Goal: Information Seeking & Learning: Learn about a topic

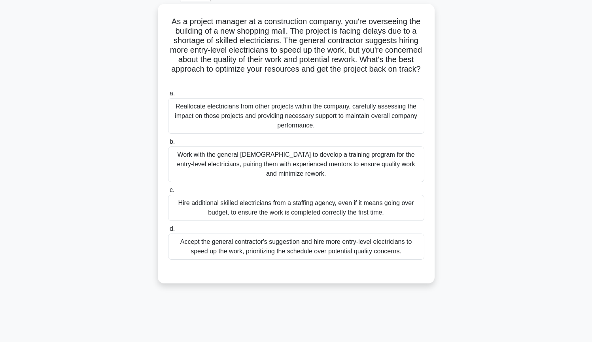
scroll to position [44, 0]
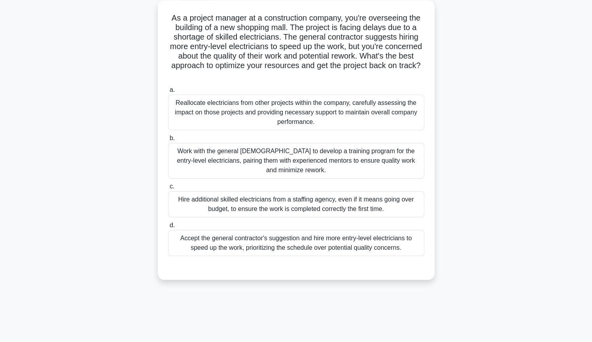
click at [412, 120] on div "Reallocate electricians from other projects within the company, carefully asses…" at bounding box center [296, 112] width 256 height 36
click at [168, 93] on input "a. Reallocate electricians from other projects within the company, carefully as…" at bounding box center [168, 89] width 0 height 5
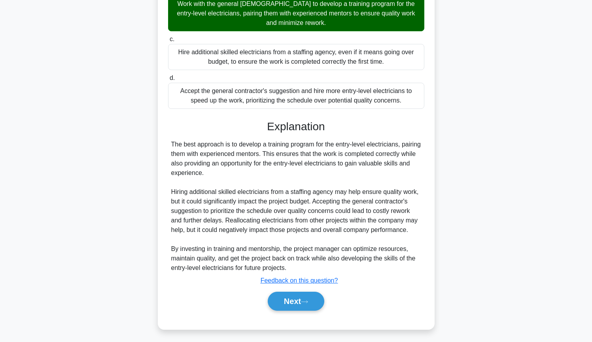
scroll to position [194, 0]
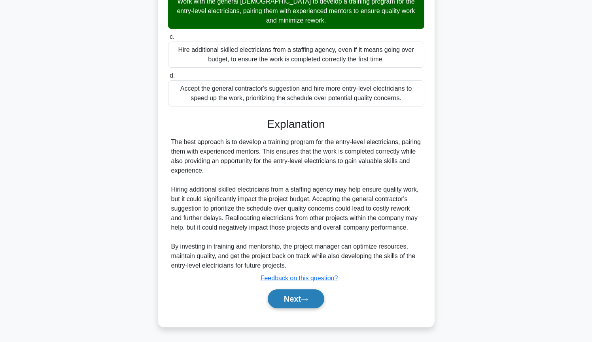
click at [308, 298] on icon at bounding box center [304, 299] width 6 height 2
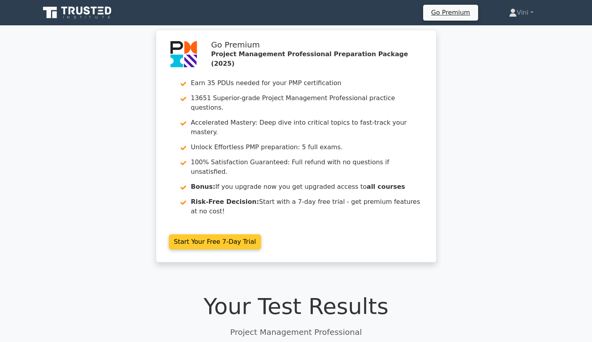
click at [261, 234] on link "Start Your Free 7-Day Trial" at bounding box center [215, 241] width 93 height 15
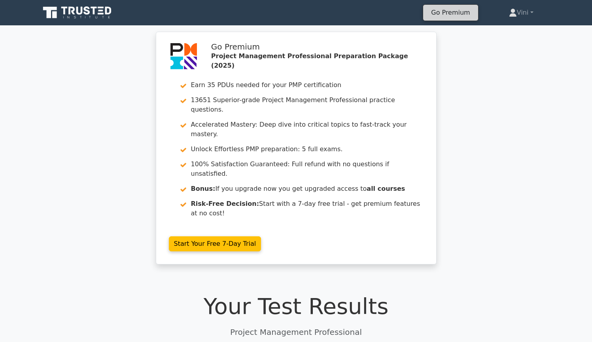
click at [451, 14] on link "Go Premium" at bounding box center [450, 12] width 48 height 11
click at [525, 13] on link "Vini" at bounding box center [521, 13] width 62 height 16
click at [525, 12] on link "Vini" at bounding box center [521, 13] width 62 height 16
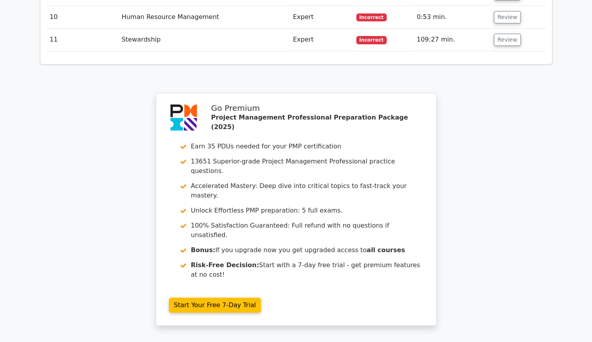
scroll to position [1462, 0]
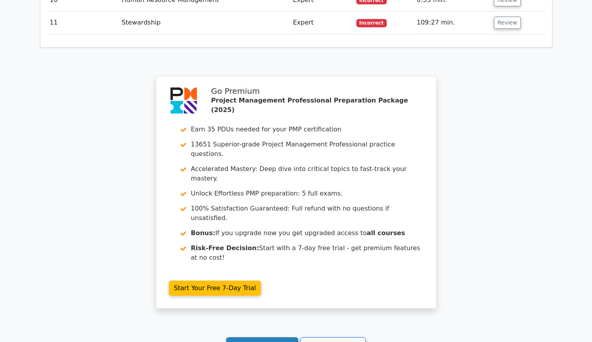
click at [268, 337] on link "Continue practicing" at bounding box center [262, 344] width 72 height 15
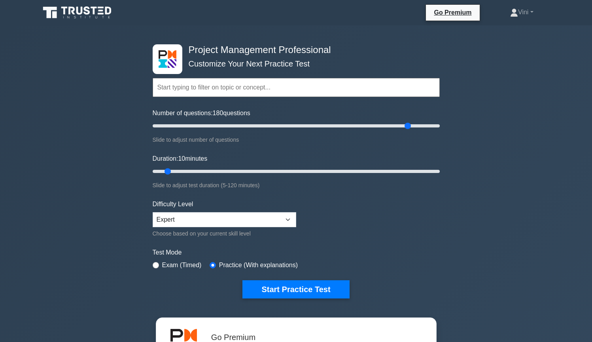
drag, startPoint x: 161, startPoint y: 125, endPoint x: 410, endPoint y: 115, distance: 248.4
type input "180"
click at [410, 115] on div "Number of questions: 180 questions Slide to adjust number of questions" at bounding box center [296, 126] width 287 height 36
drag, startPoint x: 169, startPoint y: 171, endPoint x: 443, endPoint y: 180, distance: 274.1
type input "120"
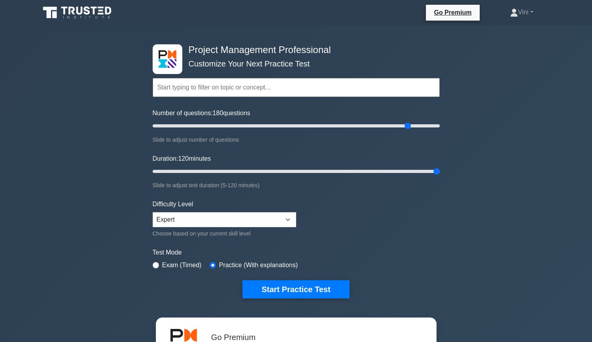
click at [443, 180] on div "Project Management Professional Customize Your Next Practice Test Topics Scope …" at bounding box center [296, 171] width 297 height 292
drag, startPoint x: 409, startPoint y: 125, endPoint x: 279, endPoint y: 127, distance: 129.7
type input "90"
click at [279, 127] on input "Number of questions: 90 questions" at bounding box center [296, 125] width 287 height 9
drag, startPoint x: 436, startPoint y: 169, endPoint x: 423, endPoint y: 168, distance: 12.3
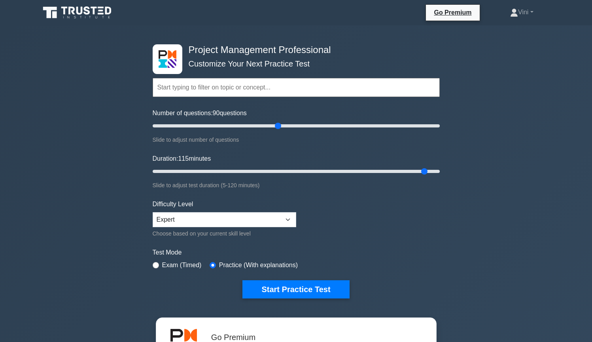
type input "115"
click at [423, 168] on input "Duration: 115 minutes" at bounding box center [296, 170] width 287 height 9
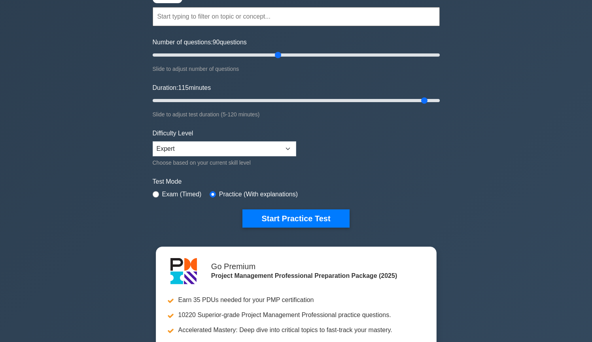
scroll to position [112, 0]
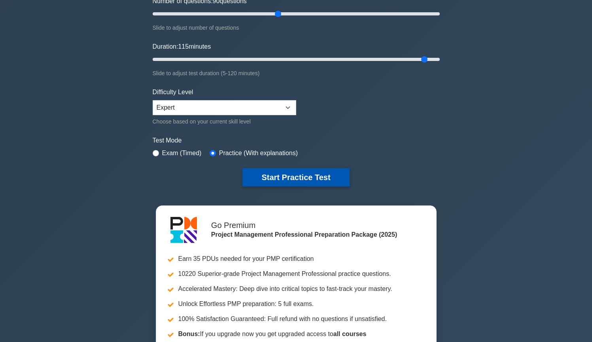
click at [283, 176] on button "Start Practice Test" at bounding box center [295, 177] width 107 height 18
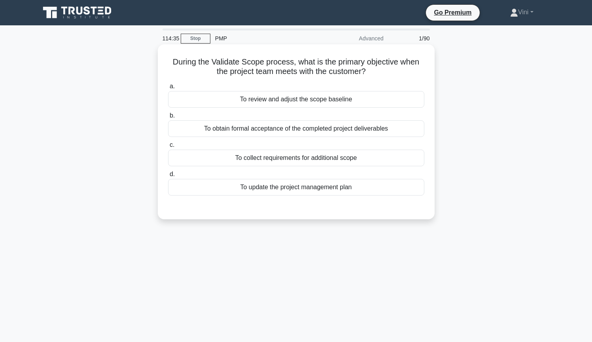
click at [418, 129] on div "To obtain formal acceptance of the completed project deliverables" at bounding box center [296, 128] width 256 height 17
click at [168, 118] on input "b. To obtain formal acceptance of the completed project deliverables" at bounding box center [168, 115] width 0 height 5
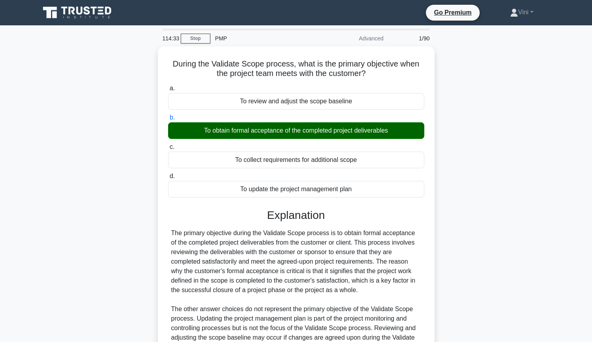
scroll to position [108, 0]
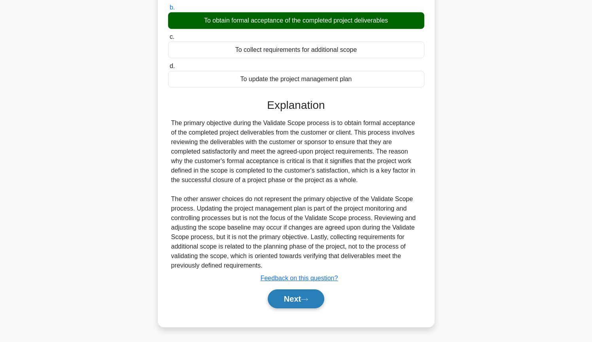
click at [317, 298] on button "Next" at bounding box center [296, 298] width 57 height 19
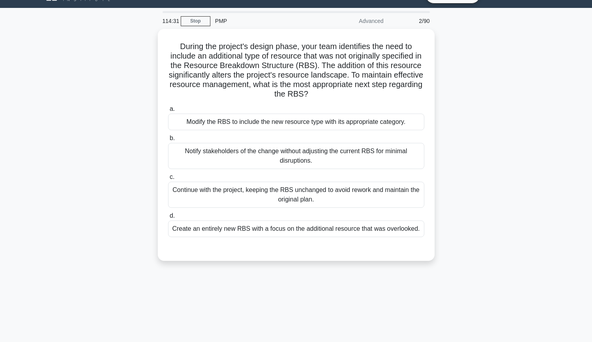
scroll to position [0, 0]
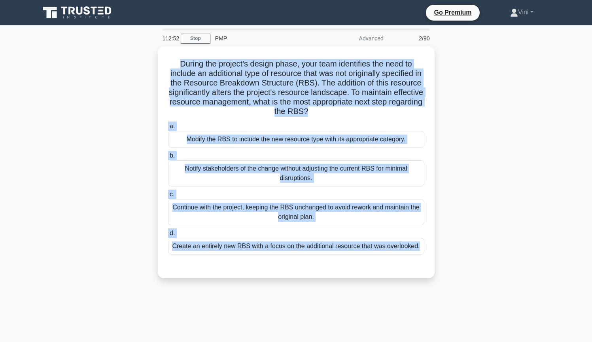
drag, startPoint x: 180, startPoint y: 61, endPoint x: 460, endPoint y: 271, distance: 349.9
click at [460, 271] on div "During the project's design phase, your team identifies the need to include an …" at bounding box center [296, 166] width 522 height 241
copy div "During the project's design phase, your team identifies the need to include an …"
click at [534, 138] on div "During the project's design phase, your team identifies the need to include an …" at bounding box center [296, 166] width 522 height 241
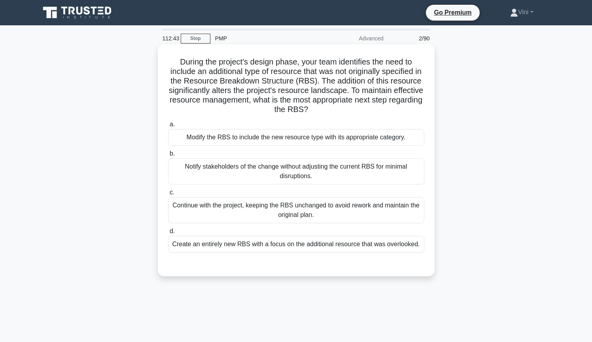
click at [404, 139] on div "Modify the RBS to include the new resource type with its appropriate category." at bounding box center [296, 137] width 256 height 17
click at [168, 127] on input "a. Modify the RBS to include the new resource type with its appropriate categor…" at bounding box center [168, 124] width 0 height 5
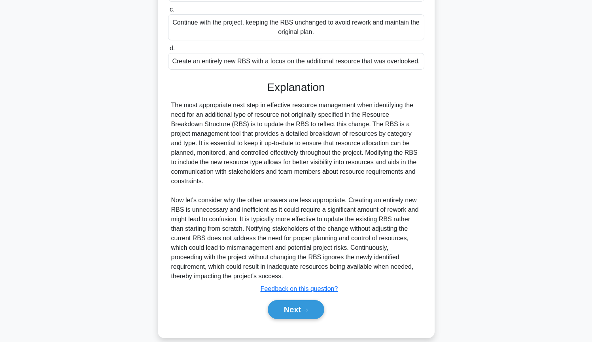
scroll to position [193, 0]
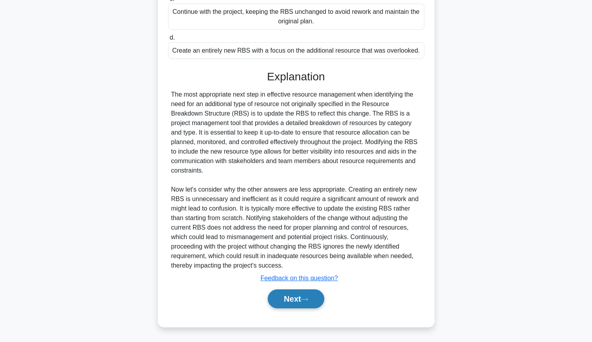
click at [306, 303] on button "Next" at bounding box center [296, 298] width 57 height 19
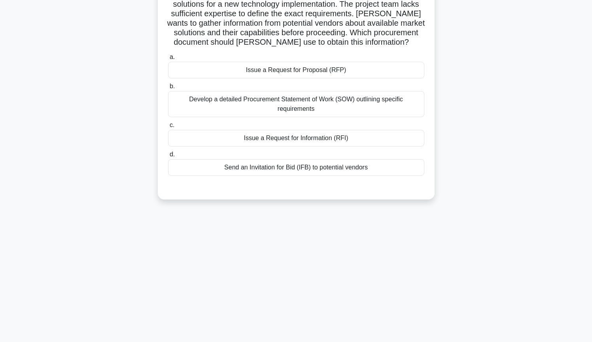
scroll to position [0, 0]
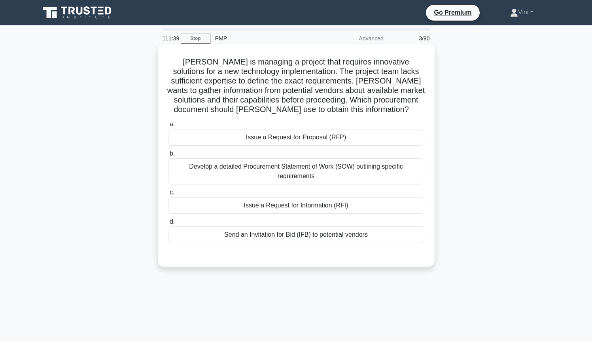
click at [416, 207] on div "Issue a Request for Information (RFI)" at bounding box center [296, 205] width 256 height 17
click at [168, 195] on input "c. Issue a Request for Information (RFI)" at bounding box center [168, 192] width 0 height 5
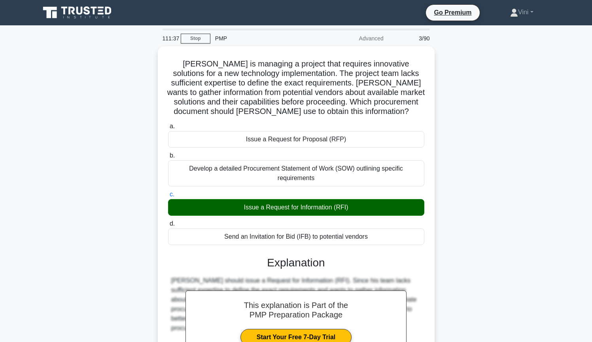
scroll to position [127, 0]
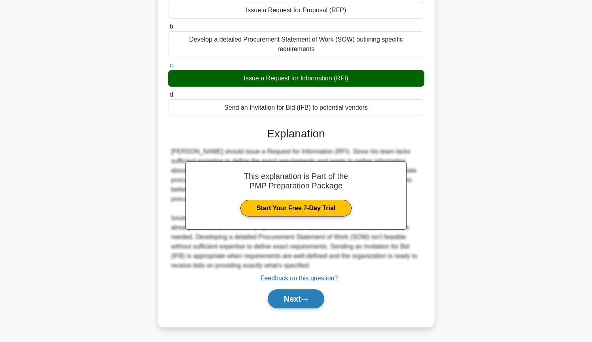
click at [313, 302] on button "Next" at bounding box center [296, 298] width 57 height 19
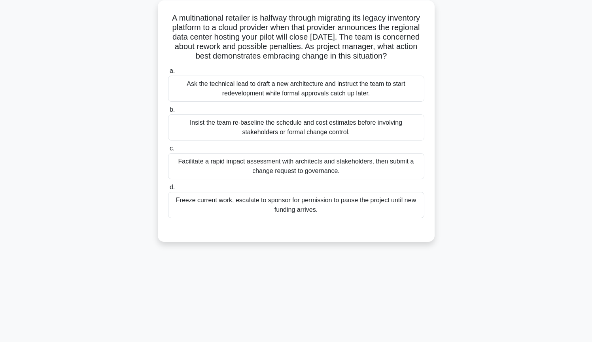
scroll to position [47, 0]
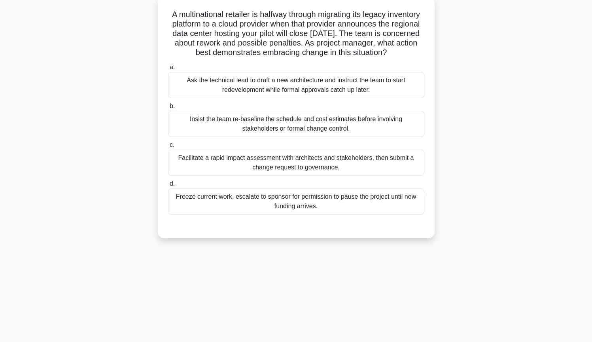
click at [405, 174] on div "Facilitate a rapid impact assessment with architects and stakeholders, then sub…" at bounding box center [296, 162] width 256 height 26
click at [168, 147] on input "c. Facilitate a rapid impact assessment with architects and stakeholders, then …" at bounding box center [168, 144] width 0 height 5
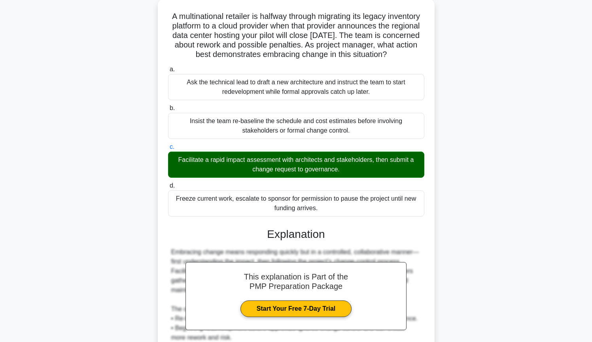
scroll to position [136, 0]
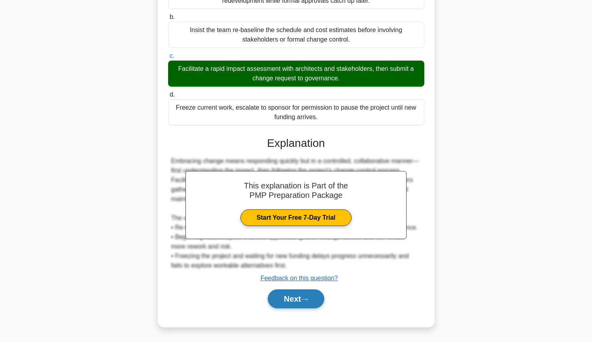
click at [313, 300] on button "Next" at bounding box center [296, 298] width 57 height 19
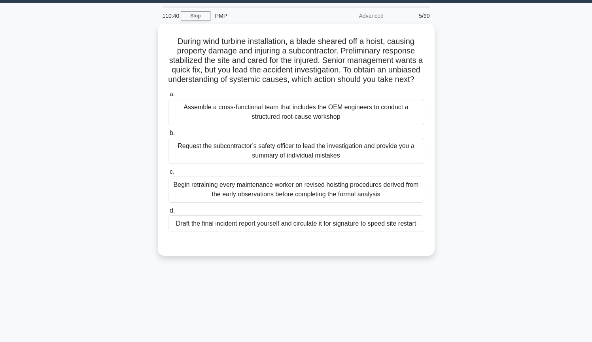
scroll to position [17, 0]
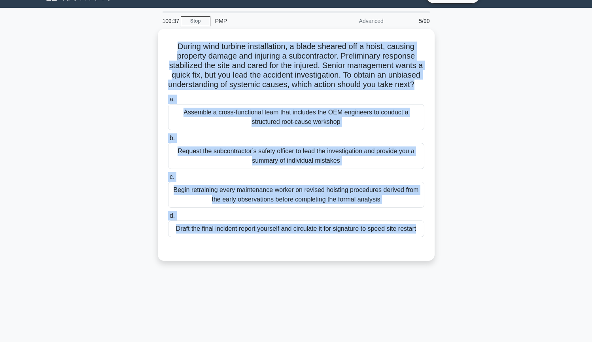
drag, startPoint x: 178, startPoint y: 43, endPoint x: 451, endPoint y: 254, distance: 346.1
click at [451, 254] on div "During wind turbine installation, a blade sheared off a hoist, causing property…" at bounding box center [296, 149] width 522 height 241
copy div "During wind turbine installation, a blade sheared off a hoist, causing property…"
click at [496, 98] on div "During wind turbine installation, a blade sheared off a hoist, causing property…" at bounding box center [296, 149] width 522 height 241
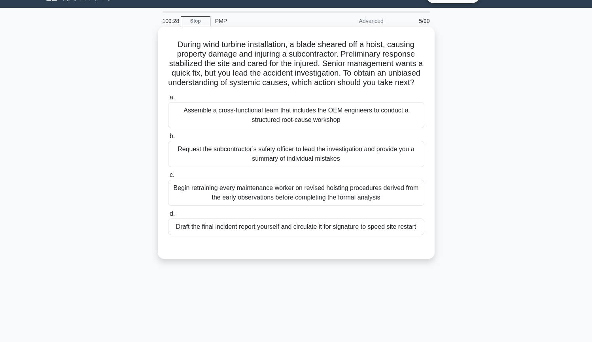
click at [411, 121] on div "Assemble a cross-functional team that includes the OEM engineers to conduct a s…" at bounding box center [296, 115] width 256 height 26
click at [168, 100] on input "a. Assemble a cross-functional team that includes the OEM engineers to conduct …" at bounding box center [168, 97] width 0 height 5
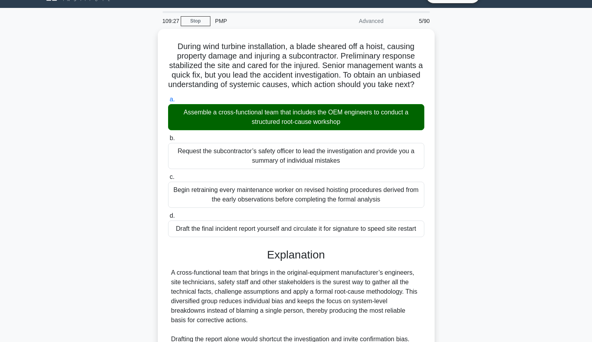
scroll to position [127, 0]
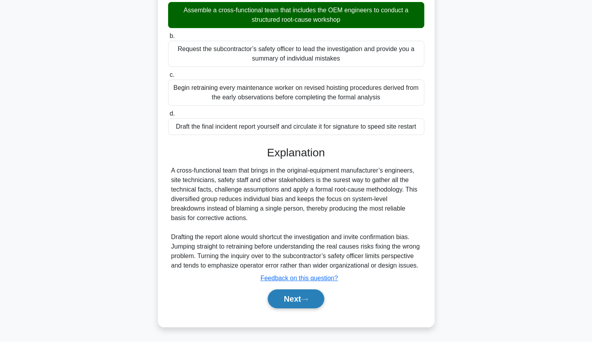
click at [309, 304] on button "Next" at bounding box center [296, 298] width 57 height 19
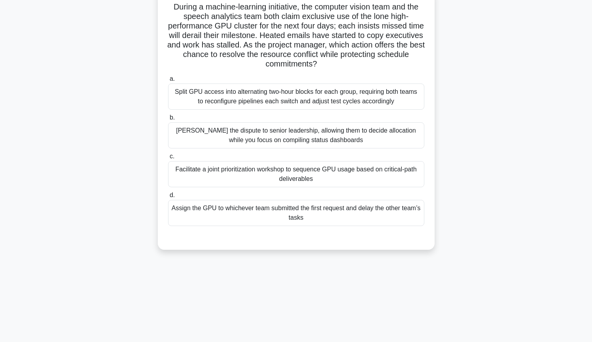
scroll to position [17, 0]
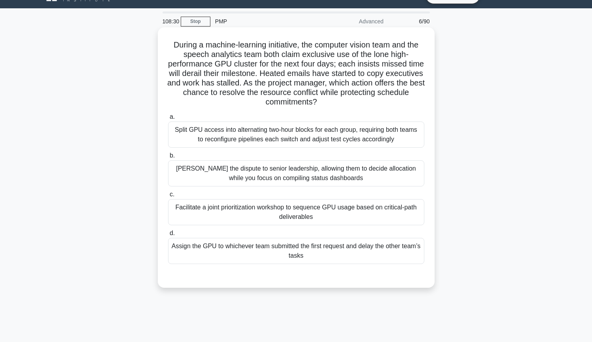
click at [225, 217] on div "Facilitate a joint prioritization workshop to sequence GPU usage based on criti…" at bounding box center [296, 212] width 256 height 26
click at [168, 197] on input "c. Facilitate a joint prioritization workshop to sequence GPU usage based on cr…" at bounding box center [168, 194] width 0 height 5
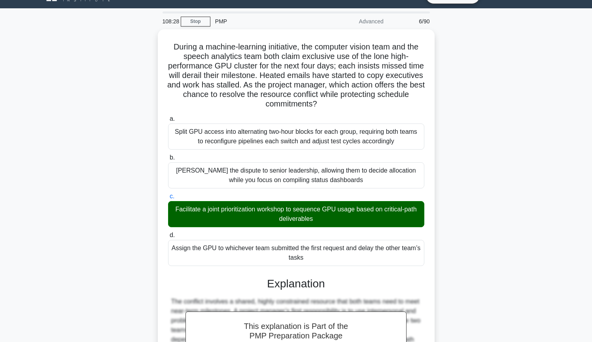
scroll to position [165, 0]
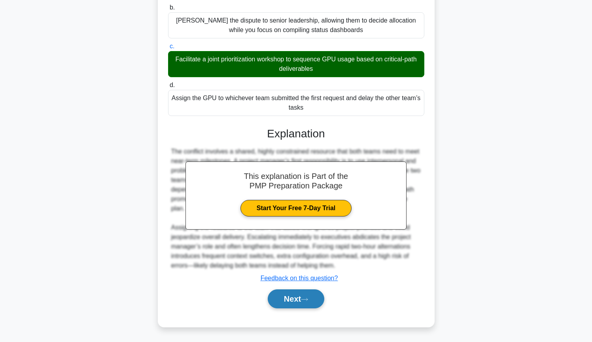
click at [287, 296] on button "Next" at bounding box center [296, 298] width 57 height 19
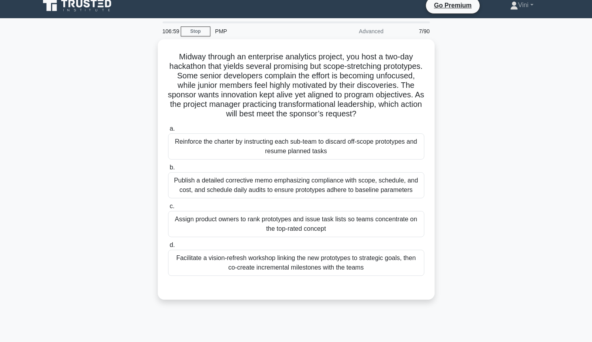
scroll to position [0, 0]
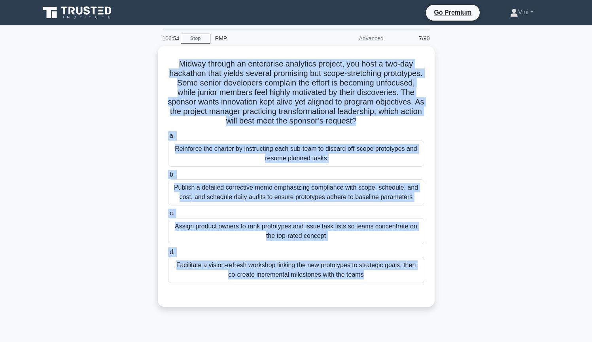
drag, startPoint x: 178, startPoint y: 60, endPoint x: 486, endPoint y: 291, distance: 384.4
click at [486, 291] on div "Midway through an enterprise analytics project, you host a two-day hackathon th…" at bounding box center [296, 181] width 522 height 270
copy div "Midway through an enterprise analytics project, you host a two-day hackathon th…"
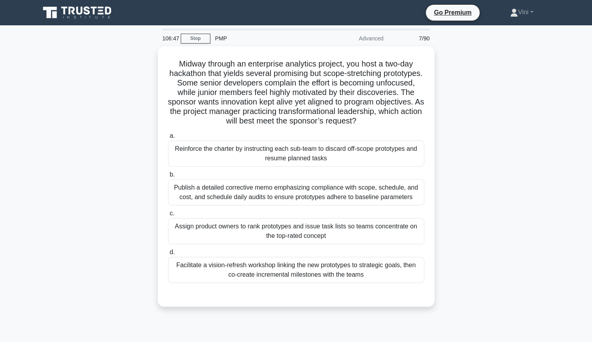
click at [535, 201] on div "Midway through an enterprise analytics project, you host a two-day hackathon th…" at bounding box center [296, 181] width 522 height 270
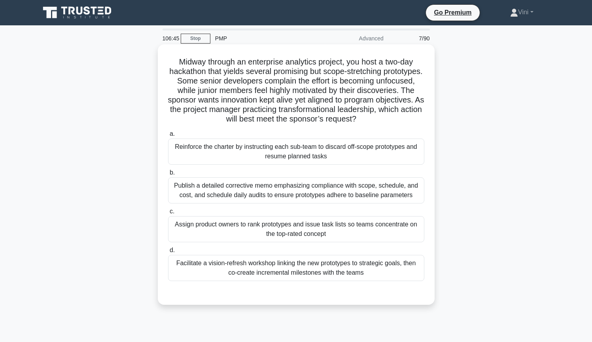
click at [280, 268] on div "Facilitate a vision-refresh workshop linking the new prototypes to strategic go…" at bounding box center [296, 268] width 256 height 26
click at [168, 253] on input "d. Facilitate a vision-refresh workshop linking the new prototypes to strategic…" at bounding box center [168, 249] width 0 height 5
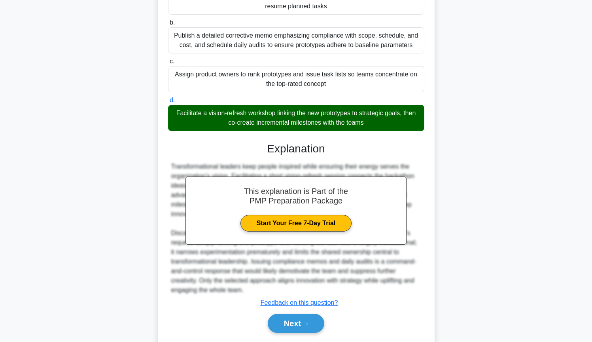
scroll to position [174, 0]
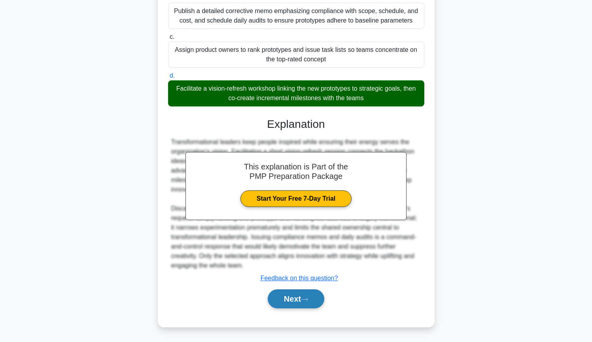
click at [312, 301] on button "Next" at bounding box center [296, 298] width 57 height 19
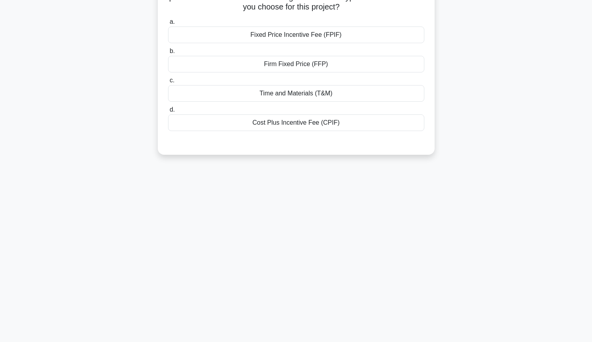
scroll to position [0, 0]
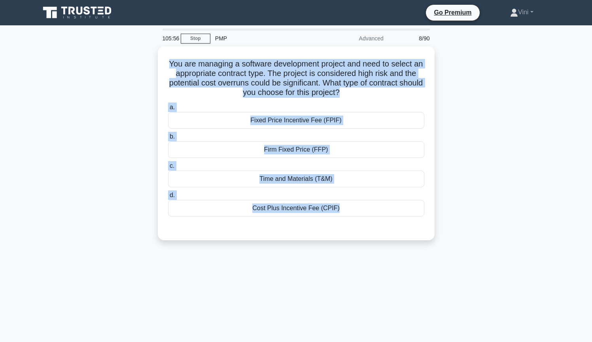
drag, startPoint x: 169, startPoint y: 62, endPoint x: 515, endPoint y: 268, distance: 402.6
click at [515, 268] on div "105:56 Stop PMP Advanced 8/90 You are managing a software development project a…" at bounding box center [296, 225] width 522 height 395
copy div "You are managing a software development project and need to select an appropria…"
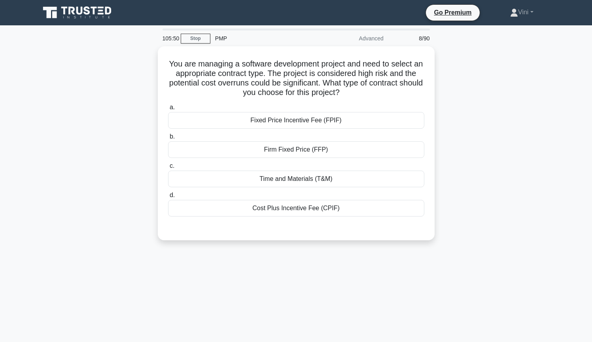
click at [521, 140] on div "You are managing a software development project and need to select an appropria…" at bounding box center [296, 147] width 522 height 203
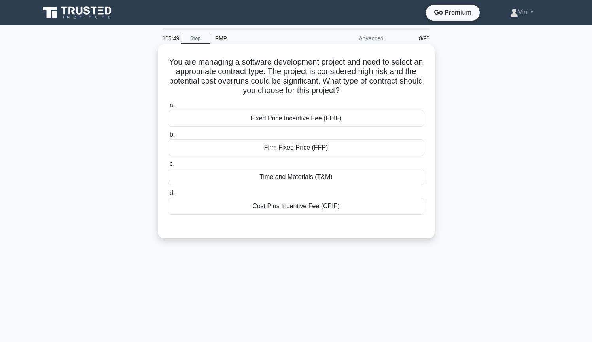
click at [389, 151] on div "Firm Fixed Price (FFP)" at bounding box center [296, 147] width 256 height 17
click at [168, 137] on input "b. Firm Fixed Price (FFP)" at bounding box center [168, 134] width 0 height 5
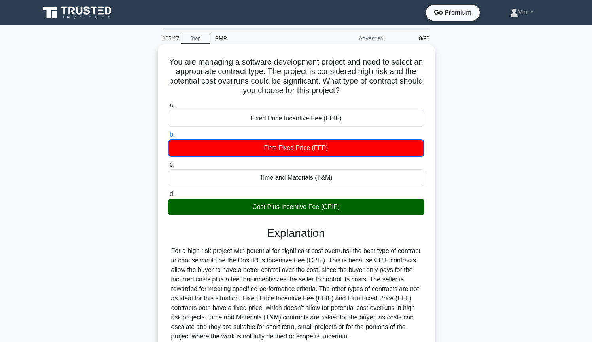
scroll to position [85, 0]
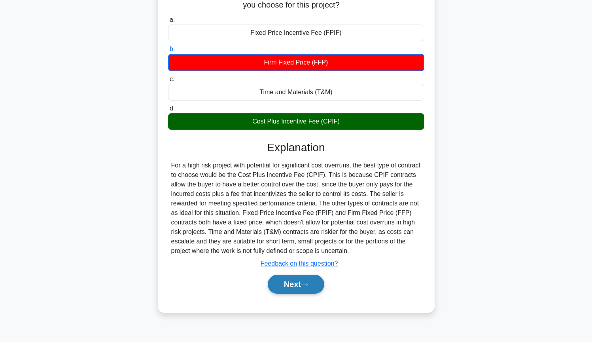
click at [307, 284] on icon at bounding box center [304, 284] width 7 height 4
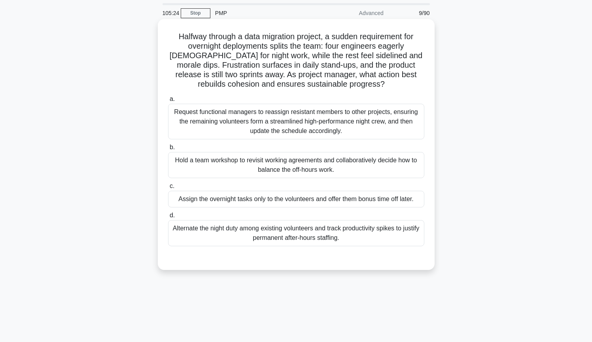
scroll to position [0, 0]
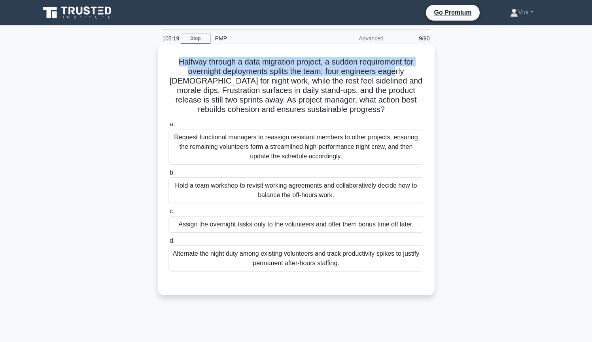
drag, startPoint x: 178, startPoint y: 61, endPoint x: 378, endPoint y: 74, distance: 200.4
click at [378, 74] on h5 "Halfway through a data migration project, a sudden requirement for overnight de…" at bounding box center [296, 86] width 258 height 58
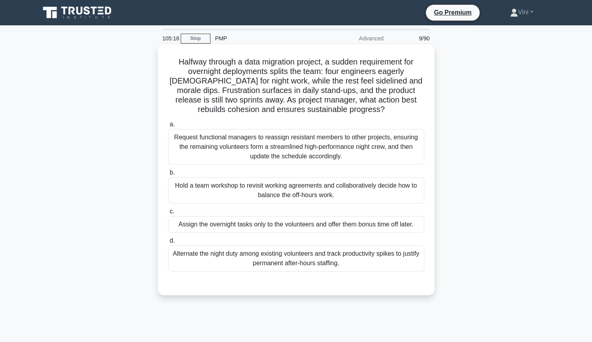
click at [416, 77] on h5 "Halfway through a data migration project, a sudden requirement for overnight de…" at bounding box center [296, 86] width 258 height 58
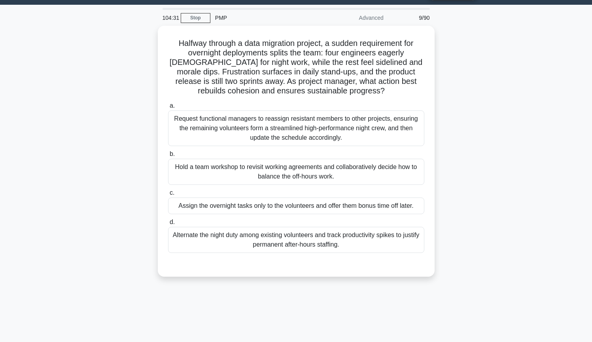
scroll to position [10, 0]
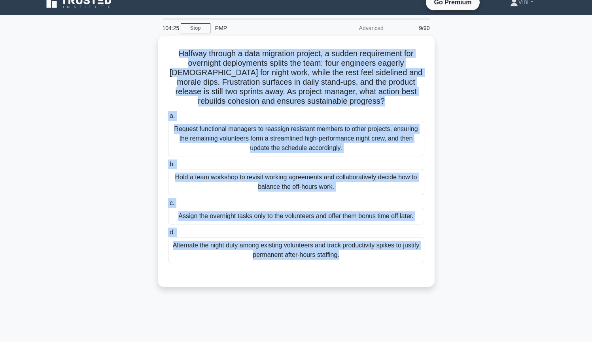
drag, startPoint x: 178, startPoint y: 51, endPoint x: 482, endPoint y: 268, distance: 373.5
click at [482, 268] on div "Halfway through a data migration project, a sudden requirement for overnight de…" at bounding box center [296, 166] width 522 height 260
copy div "Halfway through a data migration project, a sudden requirement for overnight de…"
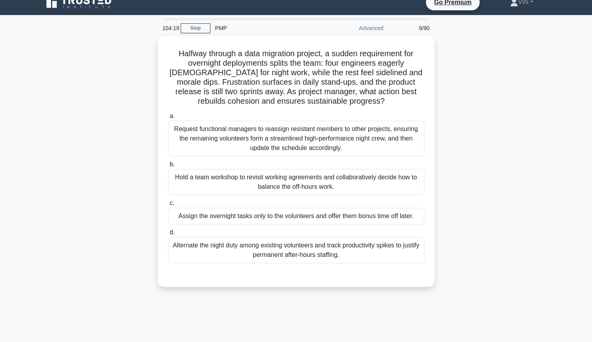
click at [506, 137] on div "Halfway through a data migration project, a sudden requirement for overnight de…" at bounding box center [296, 166] width 522 height 260
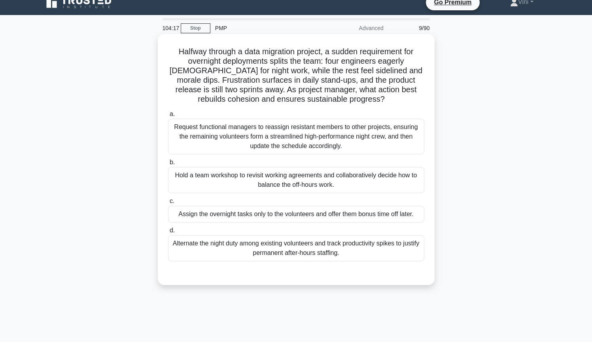
click at [348, 181] on div "Hold a team workshop to revisit working agreements and collaboratively decide h…" at bounding box center [296, 180] width 256 height 26
click at [168, 165] on input "b. Hold a team workshop to revisit working agreements and collaboratively decid…" at bounding box center [168, 162] width 0 height 5
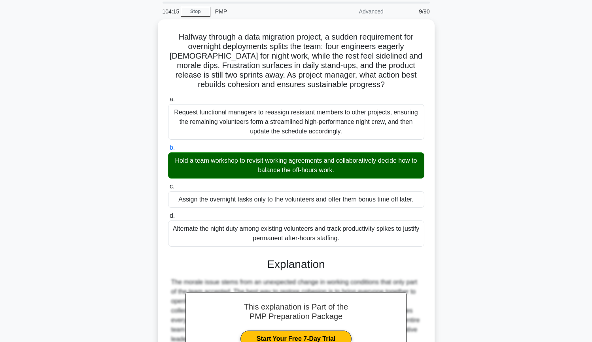
scroll to position [193, 0]
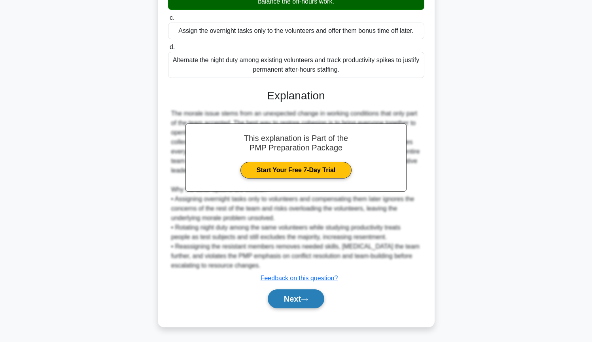
click at [311, 302] on button "Next" at bounding box center [296, 298] width 57 height 19
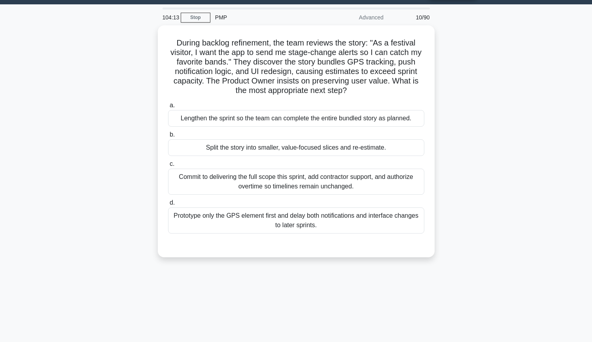
scroll to position [0, 0]
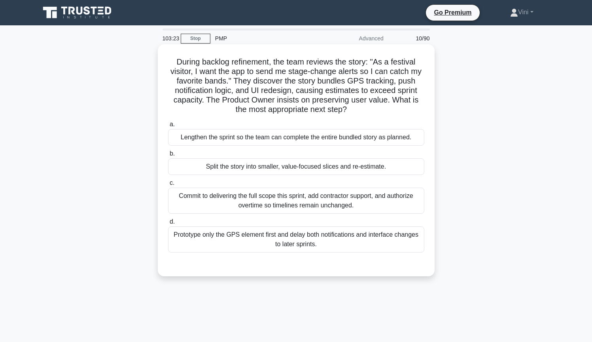
click at [251, 171] on div "Split the story into smaller, value-focused slices and re-estimate." at bounding box center [296, 166] width 256 height 17
click at [168, 156] on input "b. Split the story into smaller, value-focused slices and re-estimate." at bounding box center [168, 153] width 0 height 5
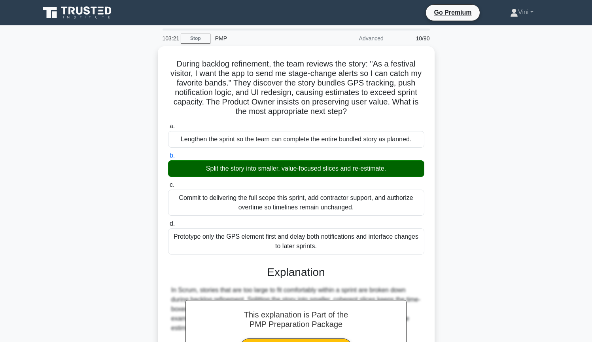
scroll to position [146, 0]
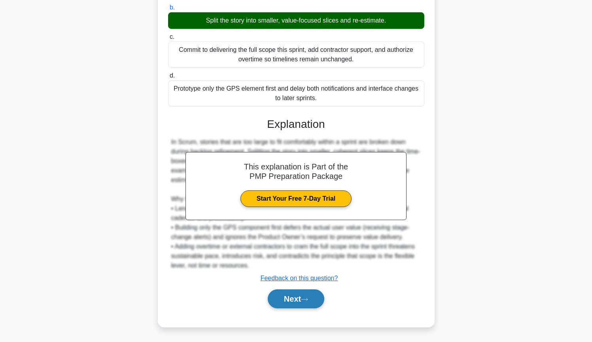
click at [297, 299] on button "Next" at bounding box center [296, 298] width 57 height 19
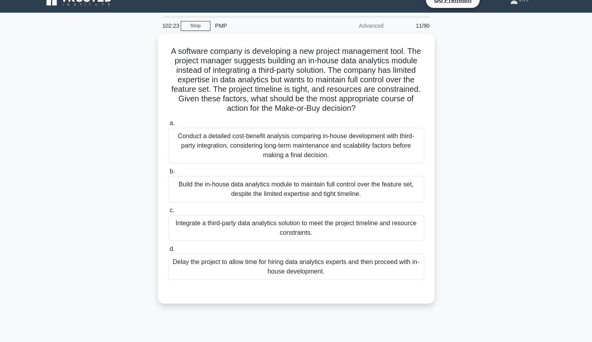
scroll to position [14, 0]
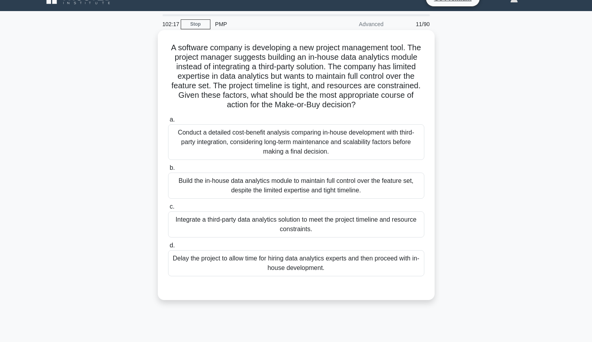
click at [411, 146] on div "Conduct a detailed cost-benefit analysis comparing in-house development with th…" at bounding box center [296, 142] width 256 height 36
click at [168, 122] on input "a. Conduct a detailed cost-benefit analysis comparing in-house development with…" at bounding box center [168, 119] width 0 height 5
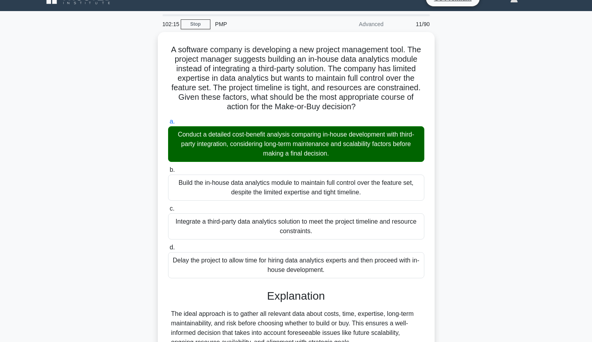
scroll to position [89, 0]
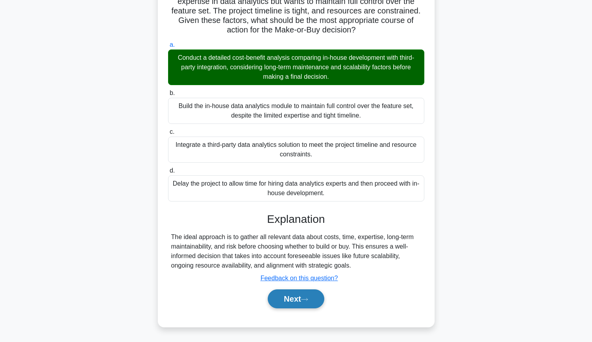
click at [302, 299] on button "Next" at bounding box center [296, 298] width 57 height 19
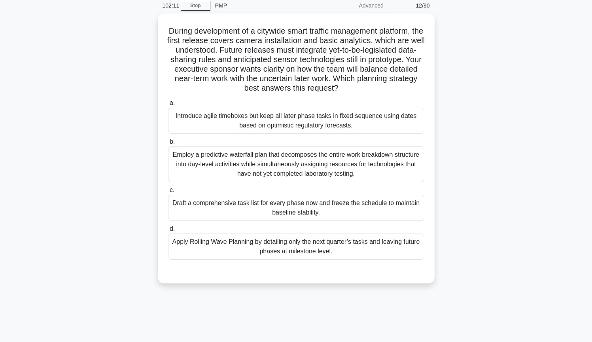
scroll to position [28, 0]
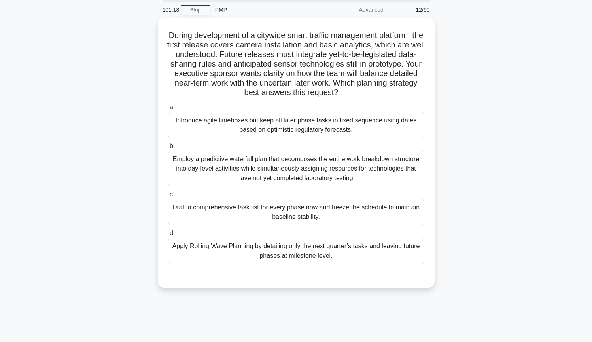
drag, startPoint x: 175, startPoint y: 33, endPoint x: 484, endPoint y: 261, distance: 384.4
click at [484, 261] on div "During development of a citywide smart traffic management platform, the first r…" at bounding box center [296, 157] width 522 height 279
copy div "During development of a citywide smart traffic management platform, the first r…"
click at [528, 188] on div "During development of a citywide smart traffic management platform, the first r…" at bounding box center [296, 157] width 522 height 279
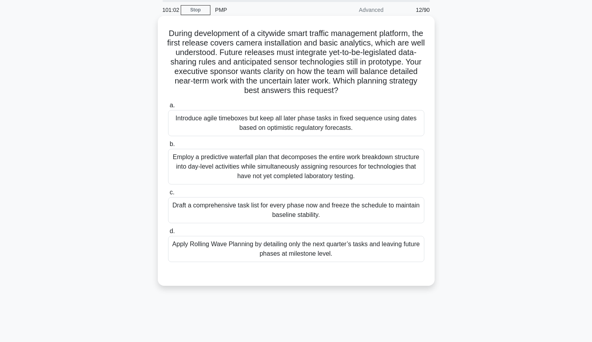
click at [384, 254] on div "Apply Rolling Wave Planning by detailing only the next quarter’s tasks and leav…" at bounding box center [296, 249] width 256 height 26
click at [168, 234] on input "d. Apply Rolling Wave Planning by detailing only the next quarter’s tasks and l…" at bounding box center [168, 231] width 0 height 5
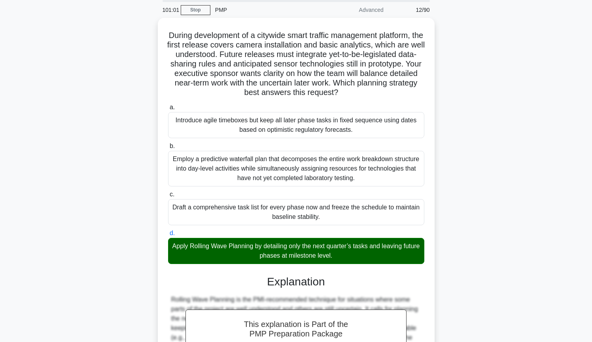
scroll to position [203, 0]
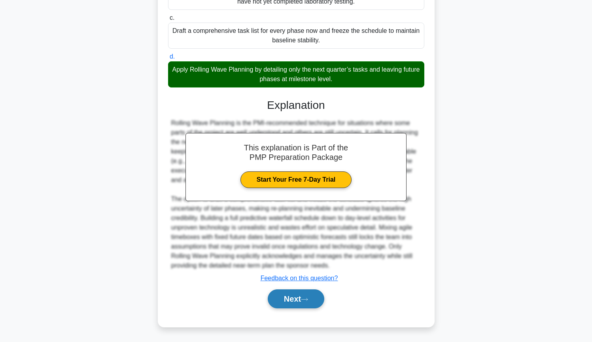
click at [305, 300] on icon at bounding box center [304, 299] width 7 height 4
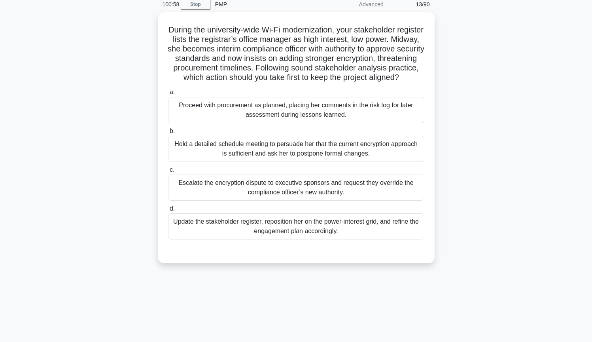
scroll to position [0, 0]
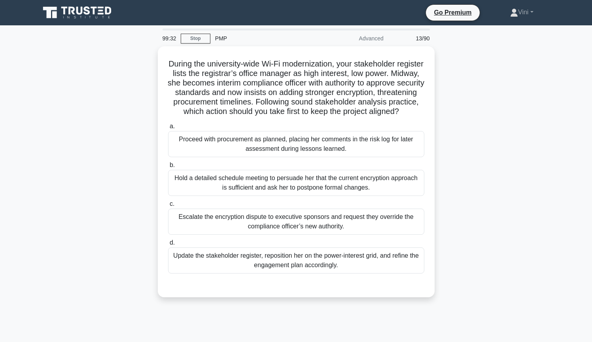
drag, startPoint x: 168, startPoint y: 62, endPoint x: 493, endPoint y: 279, distance: 389.9
click at [493, 279] on div "During the university-wide Wi-Fi modernization, your stakeholder register lists…" at bounding box center [296, 176] width 522 height 260
copy div "During the university-wide Wi-Fi modernization, your stakeholder register lists…"
click at [503, 273] on div "During the university-wide Wi-Fi modernization, your stakeholder register lists…" at bounding box center [296, 176] width 522 height 260
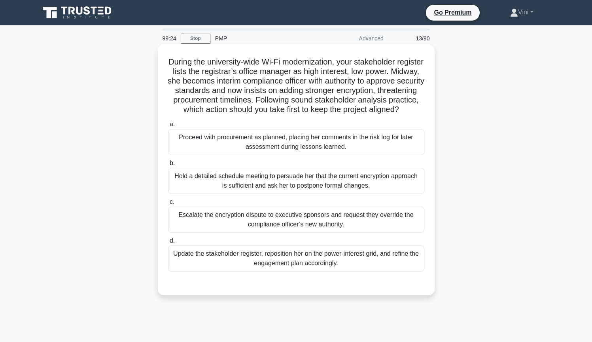
click at [382, 269] on div "Update the stakeholder register, reposition her on the power-interest grid, and…" at bounding box center [296, 258] width 256 height 26
click at [168, 243] on input "d. Update the stakeholder register, reposition her on the power-interest grid, …" at bounding box center [168, 240] width 0 height 5
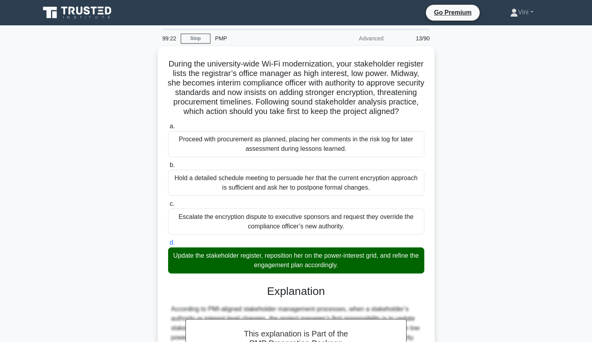
scroll to position [193, 0]
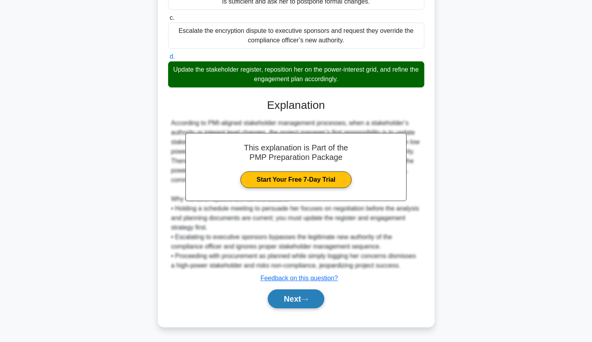
click at [294, 298] on button "Next" at bounding box center [296, 298] width 57 height 19
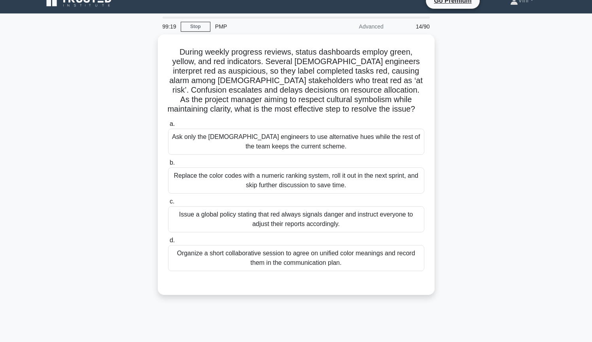
scroll to position [0, 0]
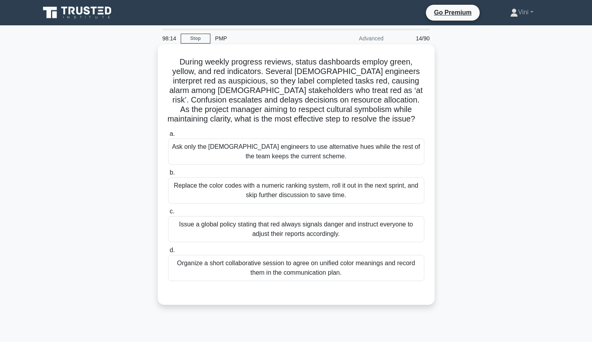
click at [355, 273] on div "Organize a short collaborative session to agree on unified color meanings and r…" at bounding box center [296, 268] width 256 height 26
click at [168, 253] on input "d. Organize a short collaborative session to agree on unified color meanings an…" at bounding box center [168, 249] width 0 height 5
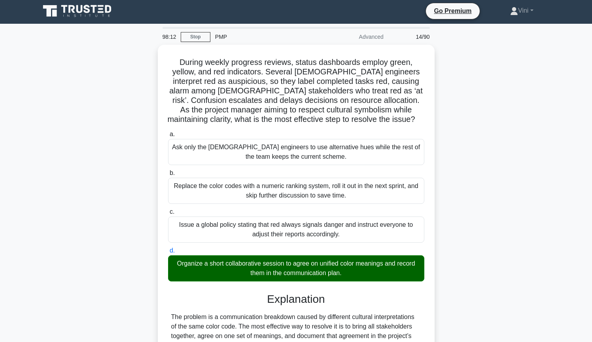
scroll to position [222, 0]
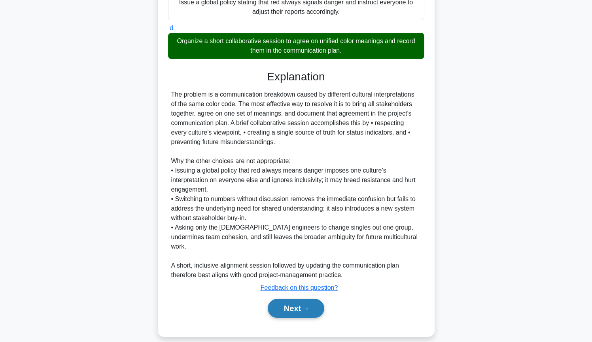
click at [300, 298] on button "Next" at bounding box center [296, 307] width 57 height 19
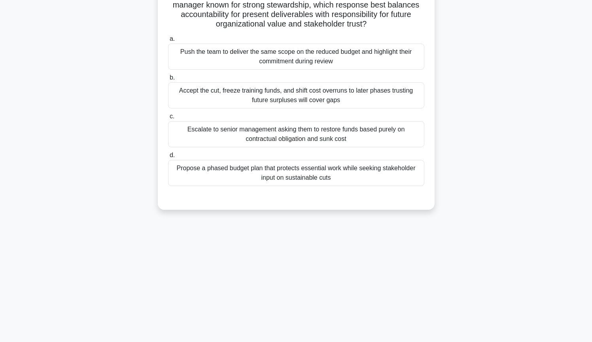
scroll to position [0, 0]
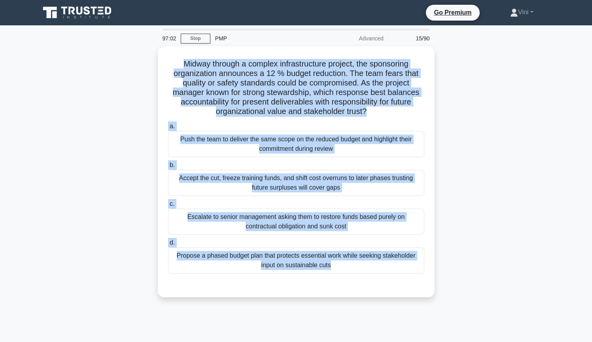
drag, startPoint x: 184, startPoint y: 60, endPoint x: 442, endPoint y: 277, distance: 336.7
click at [442, 277] on div "Midway through a complex infrastructure project, the sponsoring organization an…" at bounding box center [296, 176] width 522 height 260
copy div "Midway through a complex infrastructure project, the sponsoring organization an…"
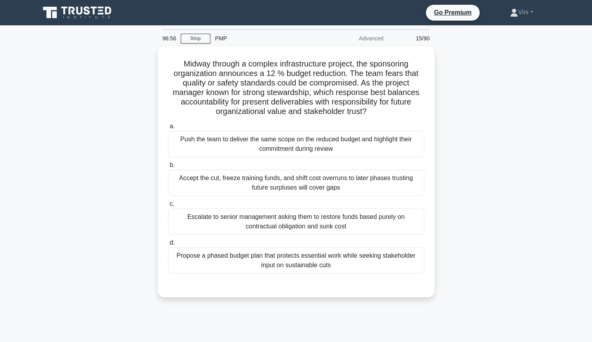
click at [498, 218] on div "Midway through a complex infrastructure project, the sponsoring organization an…" at bounding box center [296, 176] width 522 height 260
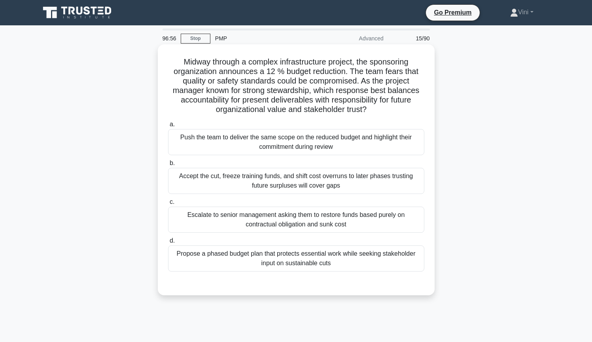
click at [406, 264] on div "Propose a phased budget plan that protects essential work while seeking stakeho…" at bounding box center [296, 258] width 256 height 26
click at [168, 243] on input "d. Propose a phased budget plan that protects essential work while seeking stak…" at bounding box center [168, 240] width 0 height 5
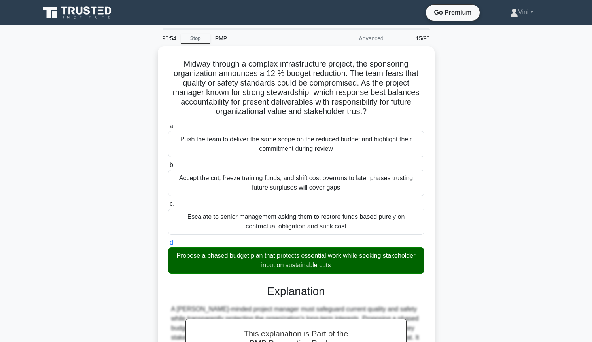
scroll to position [165, 0]
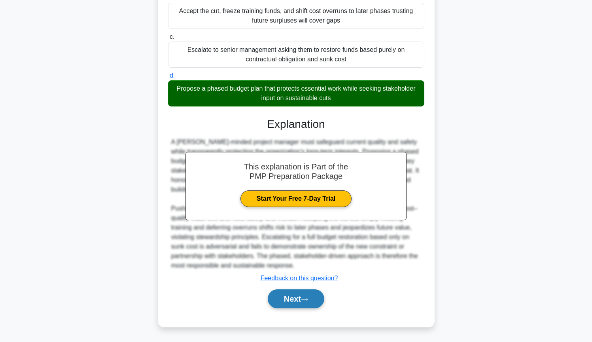
click at [315, 304] on button "Next" at bounding box center [296, 298] width 57 height 19
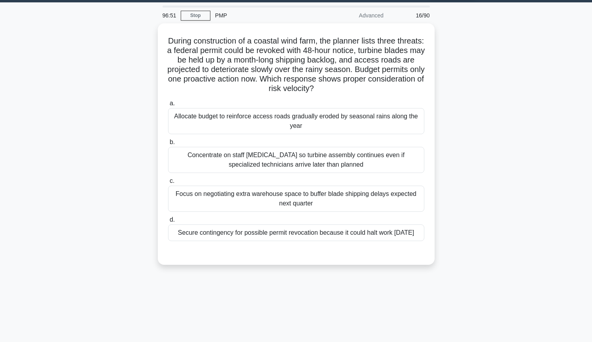
scroll to position [0, 0]
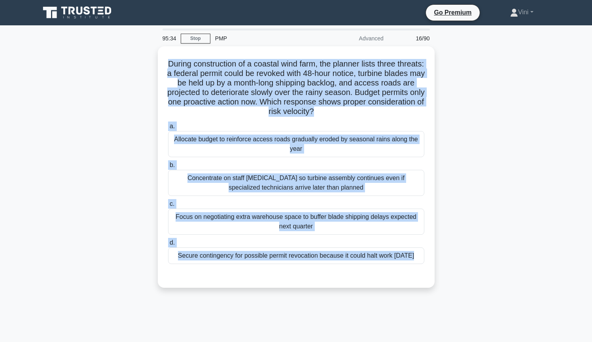
drag, startPoint x: 181, startPoint y: 59, endPoint x: 448, endPoint y: 275, distance: 343.2
click at [448, 275] on div "During construction of a coastal wind farm, the planner lists three threats: a …" at bounding box center [296, 171] width 522 height 251
copy div "During construction of a coastal wind farm, the planner lists three threats: a …"
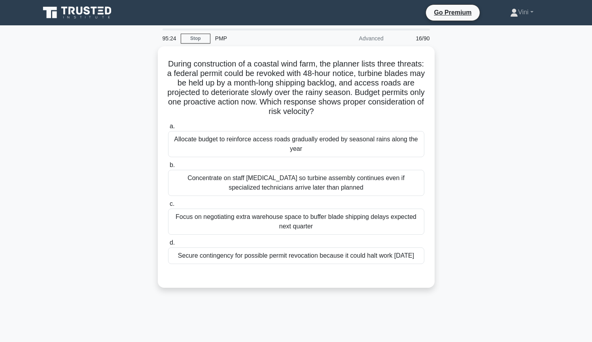
click at [565, 261] on main "95:24 Stop PMP Advanced 16/90 During construction of a coastal wind farm, the p…" at bounding box center [296, 226] width 592 height 402
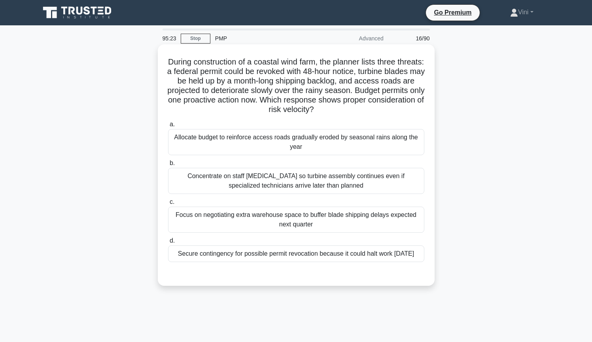
click at [409, 258] on div "Secure contingency for possible permit revocation because it could halt work wi…" at bounding box center [296, 253] width 256 height 17
click at [168, 243] on input "d. Secure contingency for possible permit revocation because it could halt work…" at bounding box center [168, 240] width 0 height 5
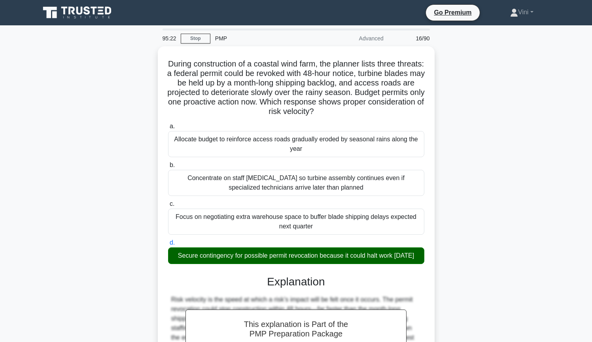
scroll to position [127, 0]
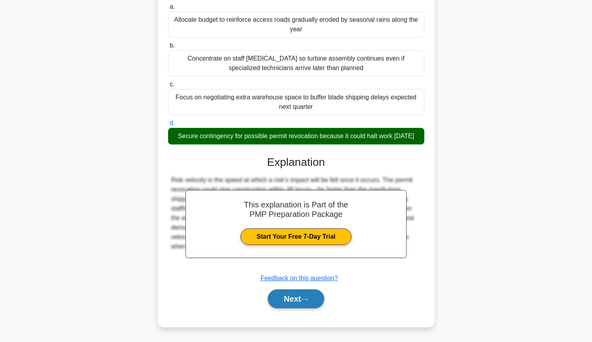
click at [308, 298] on icon at bounding box center [304, 299] width 7 height 4
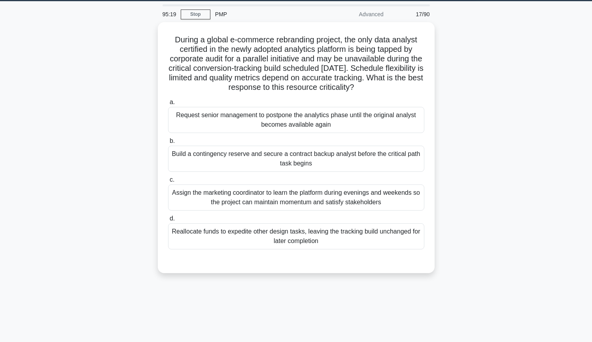
scroll to position [23, 0]
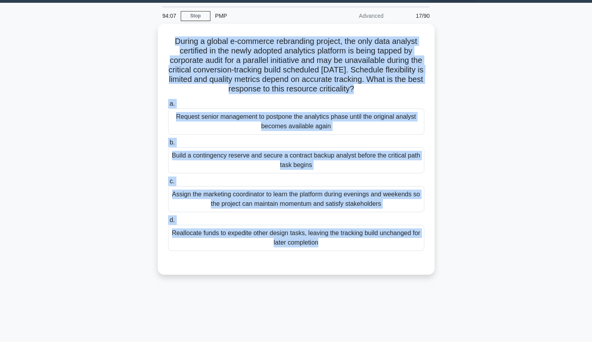
drag, startPoint x: 176, startPoint y: 40, endPoint x: 521, endPoint y: 260, distance: 409.7
click at [521, 260] on div "During a global e-commerce rebranding project, the only data analyst certified …" at bounding box center [296, 154] width 522 height 260
copy div "During a global e-commerce rebranding project, the only data analyst certified …"
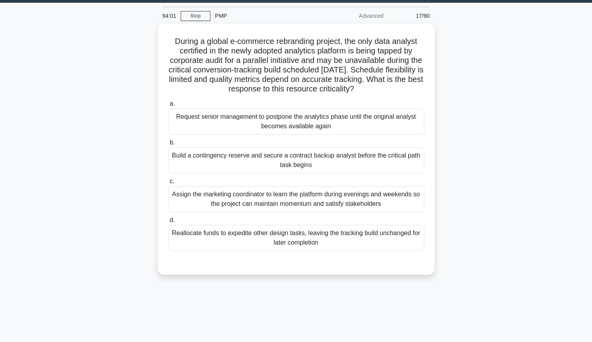
click at [477, 90] on div "During a global e-commerce rebranding project, the only data analyst certified …" at bounding box center [296, 154] width 522 height 260
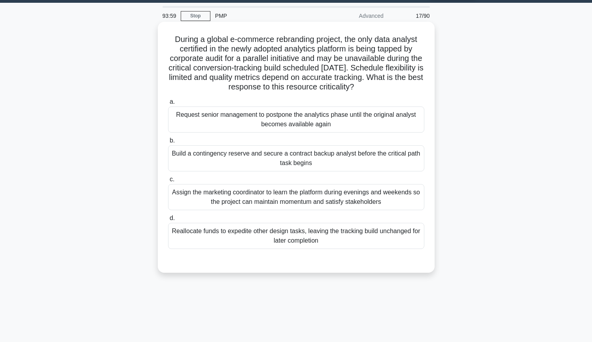
click at [365, 159] on div "Build a contingency reserve and secure a contract backup analyst before the cri…" at bounding box center [296, 158] width 256 height 26
click at [168, 143] on input "b. Build a contingency reserve and secure a contract backup analyst before the …" at bounding box center [168, 140] width 0 height 5
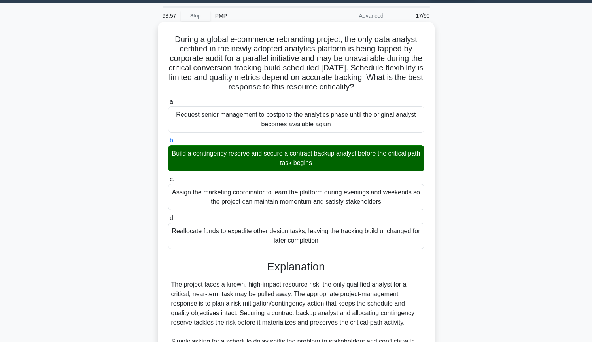
scroll to position [146, 0]
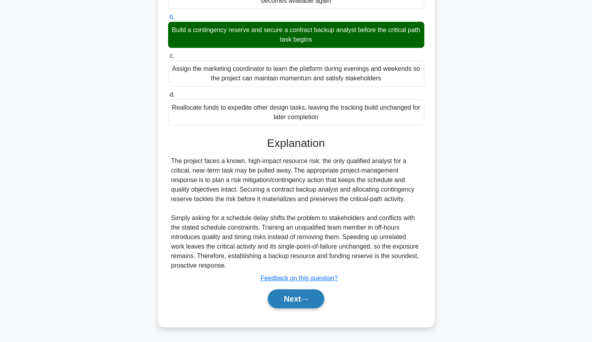
click at [300, 300] on button "Next" at bounding box center [296, 298] width 57 height 19
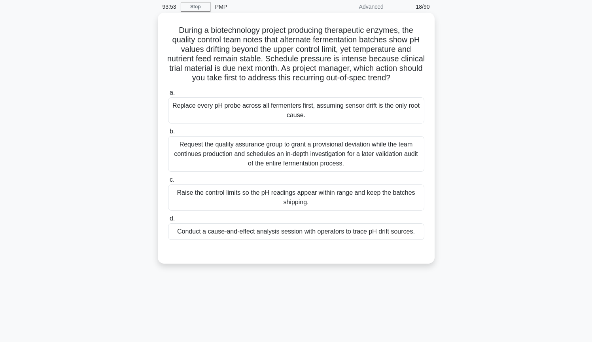
scroll to position [0, 0]
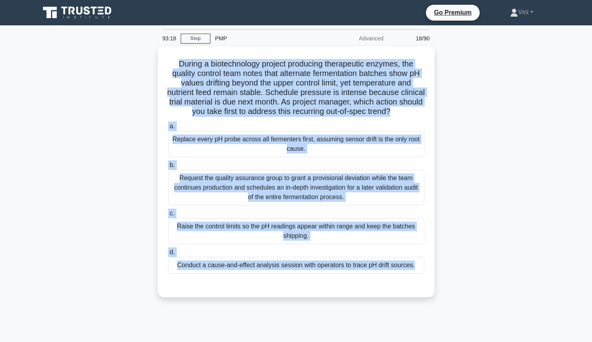
drag, startPoint x: 181, startPoint y: 62, endPoint x: 502, endPoint y: 292, distance: 394.4
click at [502, 292] on div "During a biotechnology project producing therapeutic enzymes, the quality contr…" at bounding box center [296, 176] width 522 height 260
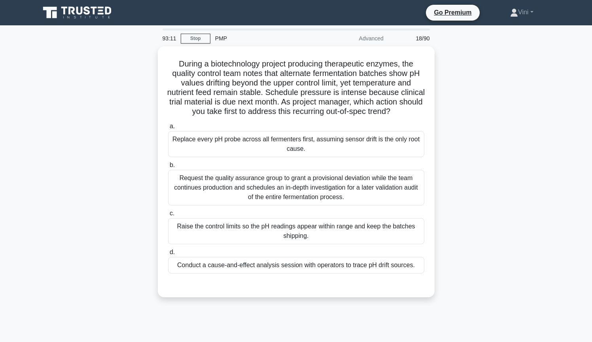
click at [512, 115] on div "During a biotechnology project producing therapeutic enzymes, the quality contr…" at bounding box center [296, 176] width 522 height 260
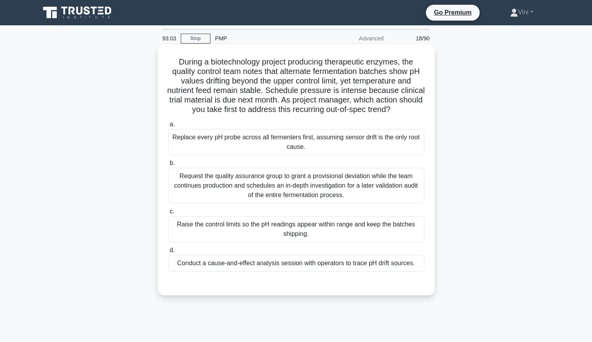
click at [294, 265] on div "Conduct a cause-and-effect analysis session with operators to trace pH drift so…" at bounding box center [296, 263] width 256 height 17
click at [168, 253] on input "d. Conduct a cause-and-effect analysis session with operators to trace pH drift…" at bounding box center [168, 249] width 0 height 5
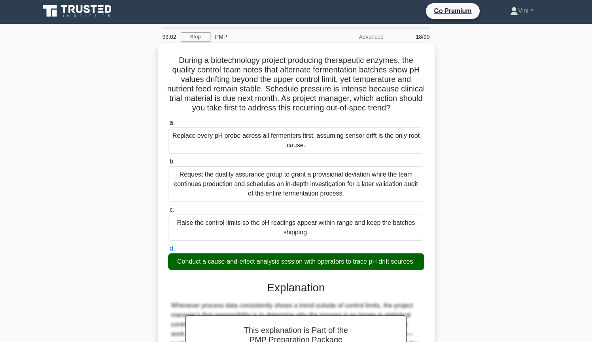
scroll to position [165, 0]
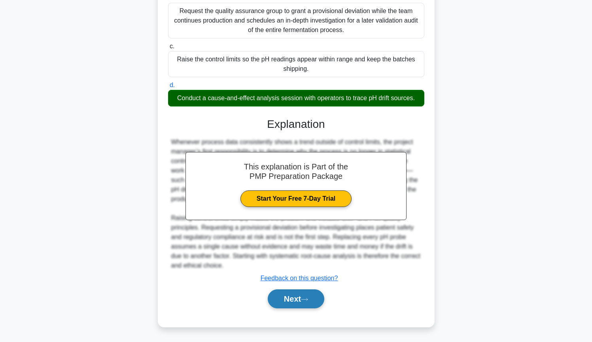
click at [296, 300] on button "Next" at bounding box center [296, 298] width 57 height 19
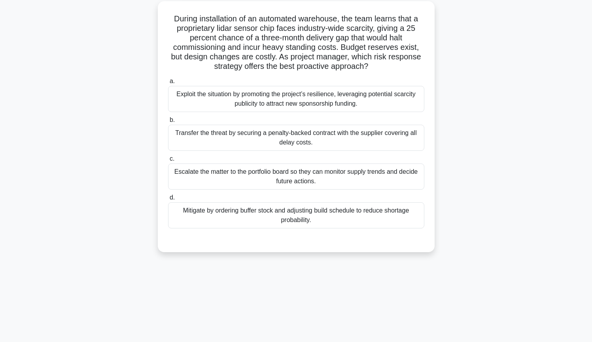
scroll to position [0, 0]
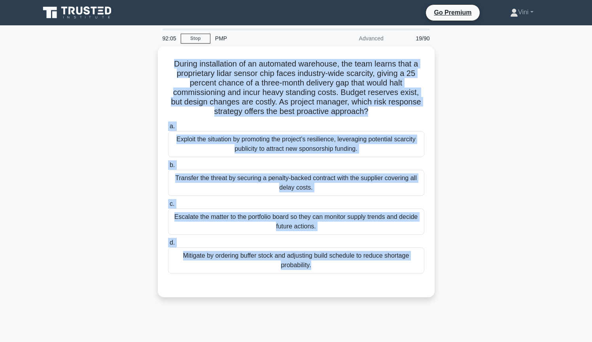
drag, startPoint x: 173, startPoint y: 60, endPoint x: 479, endPoint y: 283, distance: 378.5
click at [479, 283] on div "During installation of an automated warehouse, the team learns that a proprieta…" at bounding box center [296, 176] width 522 height 260
click at [518, 183] on div "During installation of an automated warehouse, the team learns that a proprieta…" at bounding box center [296, 176] width 522 height 260
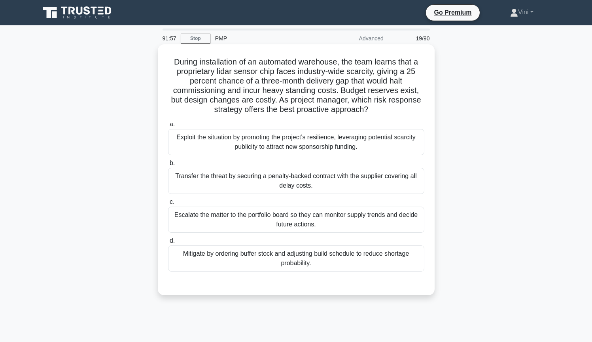
click at [351, 260] on div "Mitigate by ordering buffer stock and adjusting build schedule to reduce shorta…" at bounding box center [296, 258] width 256 height 26
click at [168, 243] on input "d. Mitigate by ordering buffer stock and adjusting build schedule to reduce sho…" at bounding box center [168, 240] width 0 height 5
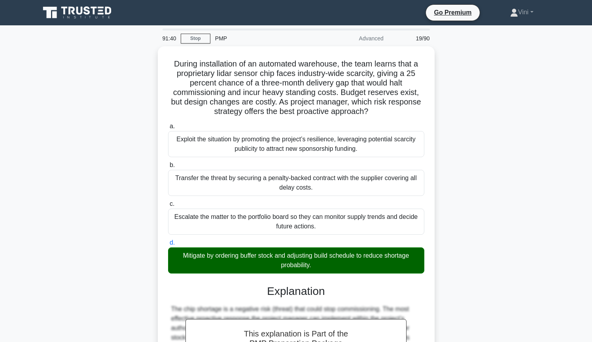
scroll to position [146, 0]
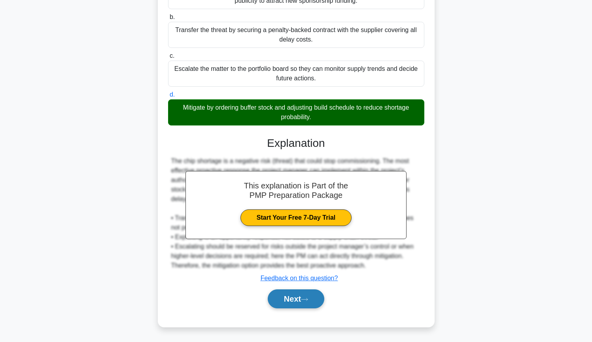
click at [294, 297] on button "Next" at bounding box center [296, 298] width 57 height 19
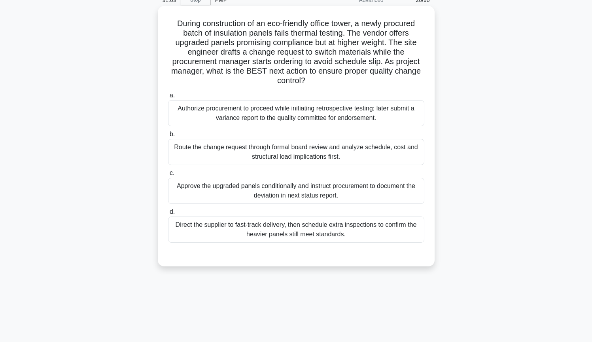
scroll to position [6, 0]
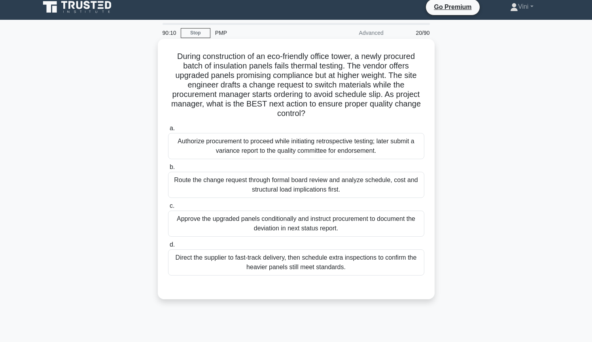
drag, startPoint x: 178, startPoint y: 53, endPoint x: 399, endPoint y: 276, distance: 313.9
click at [399, 276] on div "During construction of an eco-friendly office tower, a newly procured batch of …" at bounding box center [296, 169] width 270 height 254
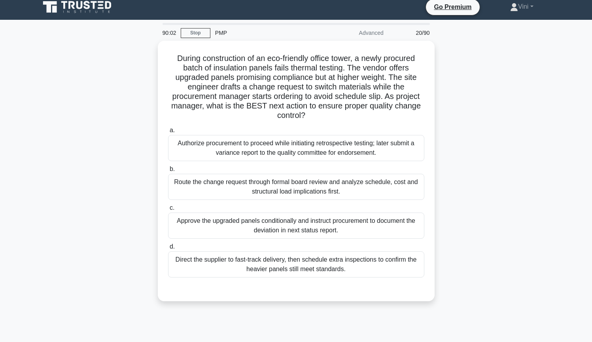
click at [477, 150] on div "During construction of an eco-friendly office tower, a newly procured batch of …" at bounding box center [296, 176] width 522 height 270
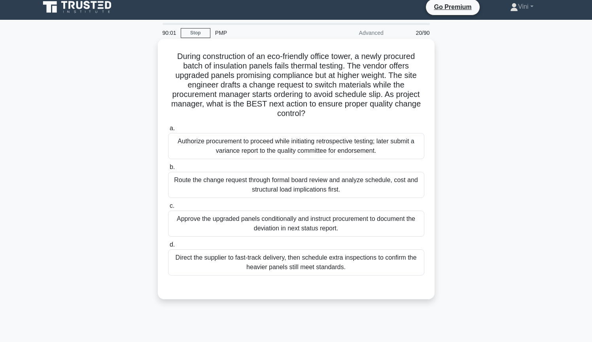
click at [322, 191] on div "Route the change request through formal board review and analyze schedule, cost…" at bounding box center [296, 185] width 256 height 26
click at [168, 170] on input "b. Route the change request through formal board review and analyze schedule, c…" at bounding box center [168, 166] width 0 height 5
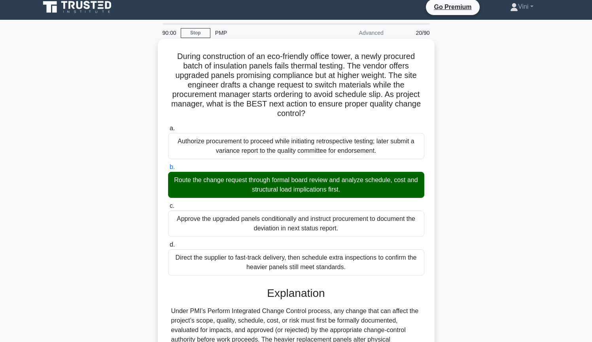
scroll to position [165, 0]
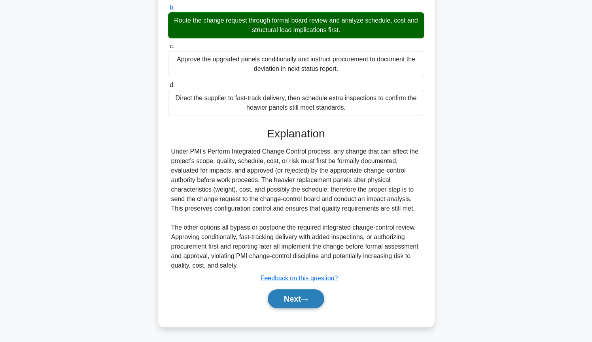
click at [287, 299] on button "Next" at bounding box center [296, 298] width 57 height 19
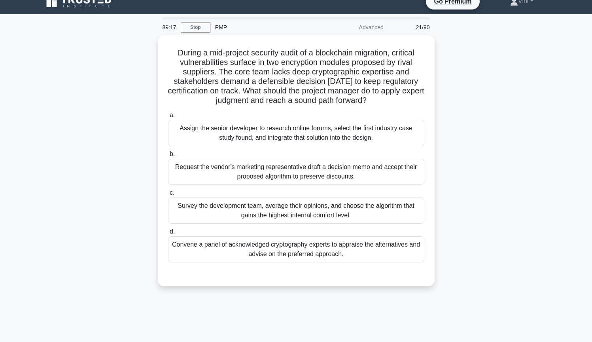
scroll to position [9, 0]
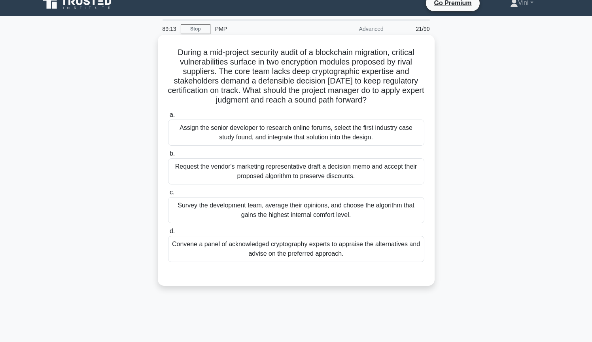
drag, startPoint x: 179, startPoint y: 53, endPoint x: 420, endPoint y: 262, distance: 319.5
click at [420, 262] on div "During a mid-project security audit of a blockchain migration, critical vulnera…" at bounding box center [296, 160] width 270 height 244
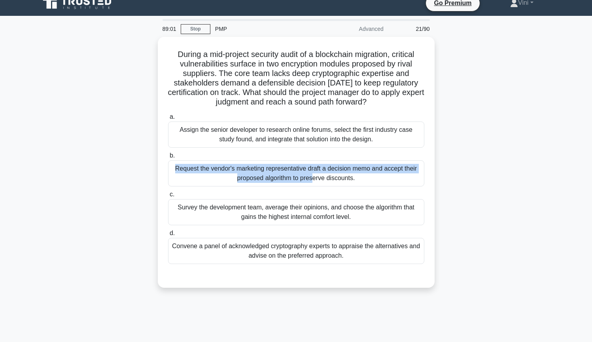
click at [582, 161] on main "89:01 Stop PMP Advanced 21/90 During a mid-project security audit of a blockcha…" at bounding box center [296, 217] width 592 height 402
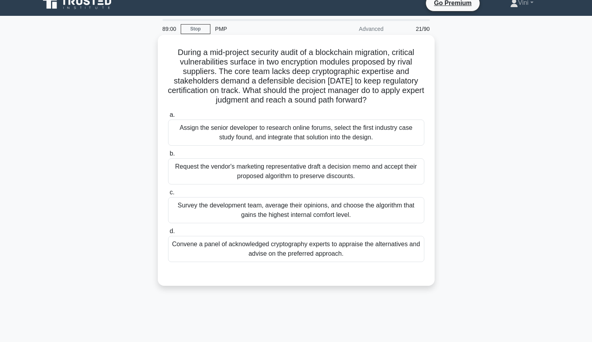
click at [350, 256] on div "Convene a panel of acknowledged cryptography experts to appraise the alternativ…" at bounding box center [296, 249] width 256 height 26
click at [168, 234] on input "d. Convene a panel of acknowledged cryptography experts to appraise the alterna…" at bounding box center [168, 231] width 0 height 5
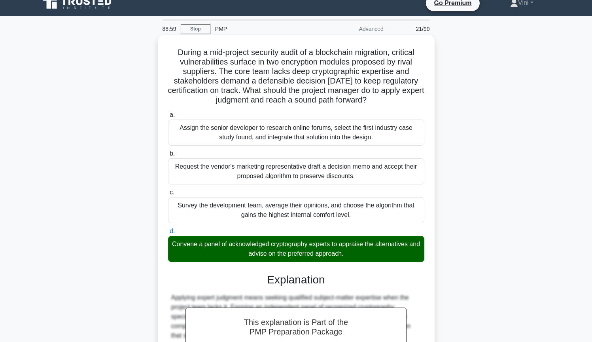
scroll to position [146, 0]
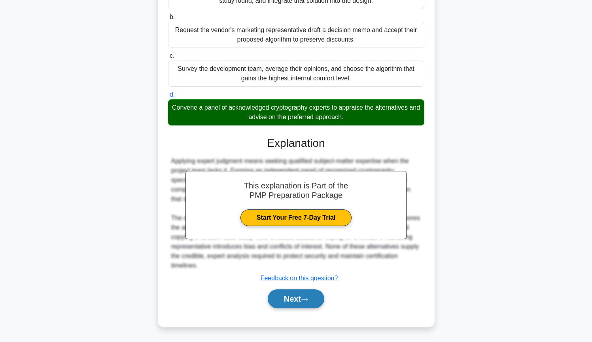
click at [300, 300] on button "Next" at bounding box center [296, 298] width 57 height 19
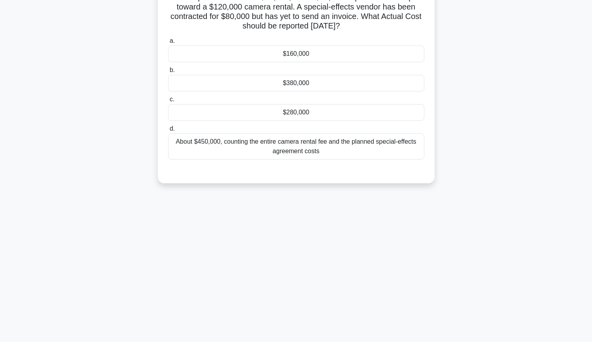
scroll to position [0, 0]
